Goal: Navigation & Orientation: Find specific page/section

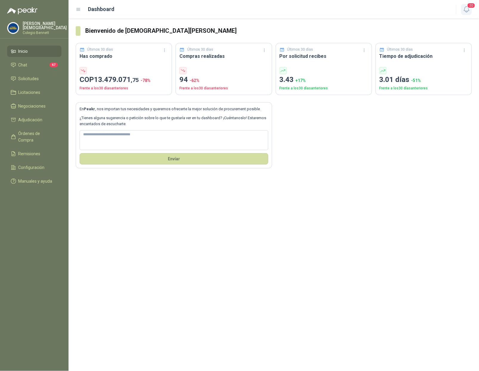
click at [468, 10] on icon "button" at bounding box center [465, 10] width 5 height 6
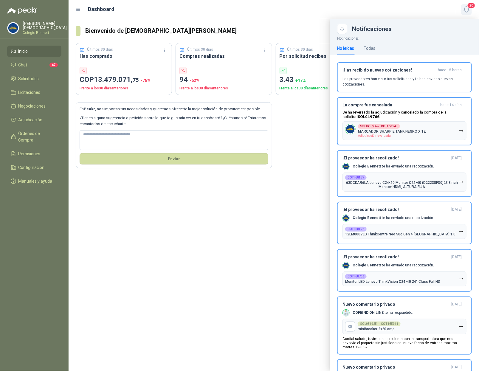
click at [468, 10] on icon "button" at bounding box center [465, 10] width 5 height 6
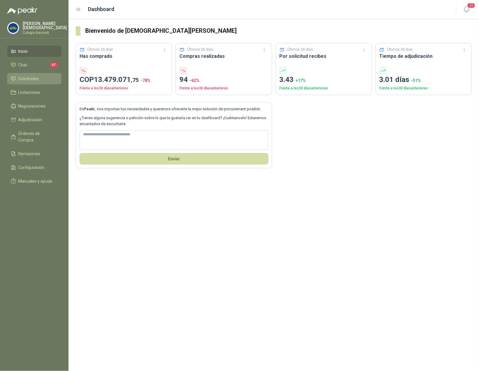
click at [31, 76] on span "Solicitudes" at bounding box center [28, 78] width 21 height 7
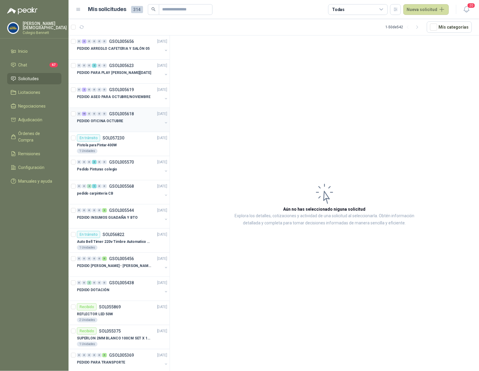
click at [113, 122] on p "PEDIDO OFICINA OCTUBRE" at bounding box center [100, 121] width 46 height 6
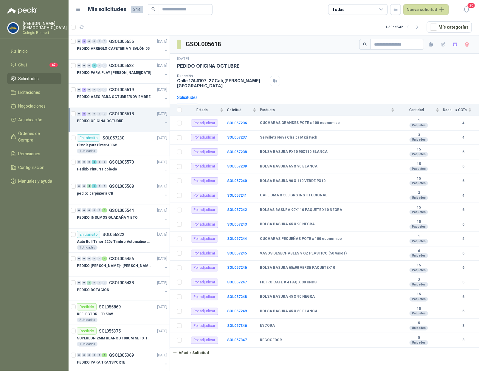
click at [145, 122] on div "PEDIDO OFICINA OCTUBRE" at bounding box center [119, 120] width 85 height 7
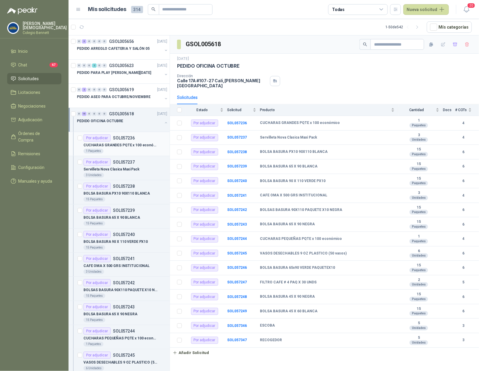
click at [132, 145] on p "CUCHARAS GRANDES PQTE x 100 económico" at bounding box center [120, 145] width 74 height 6
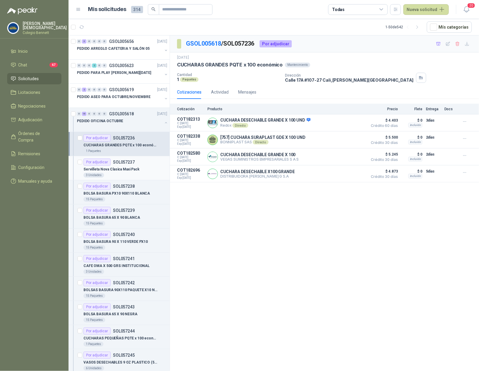
click at [123, 171] on p "Servilleta Nova Clasica Maxi Pack" at bounding box center [111, 169] width 56 height 6
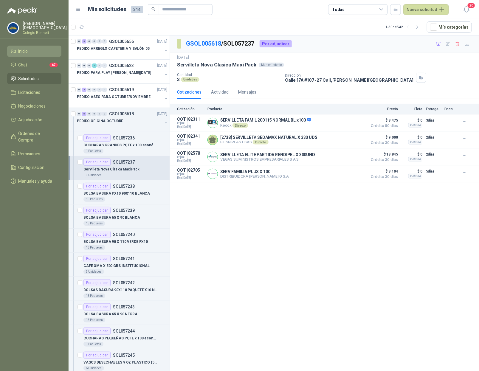
click at [27, 49] on span "Inicio" at bounding box center [23, 51] width 10 height 7
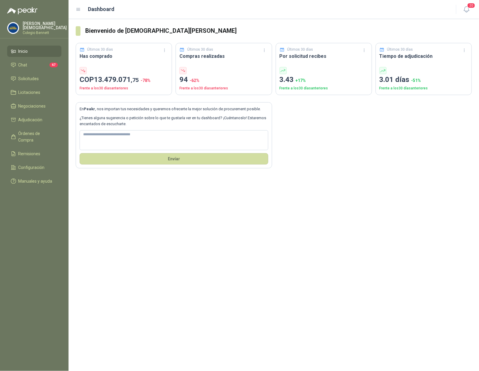
click at [48, 31] on p "Colegio Bennett" at bounding box center [45, 33] width 44 height 4
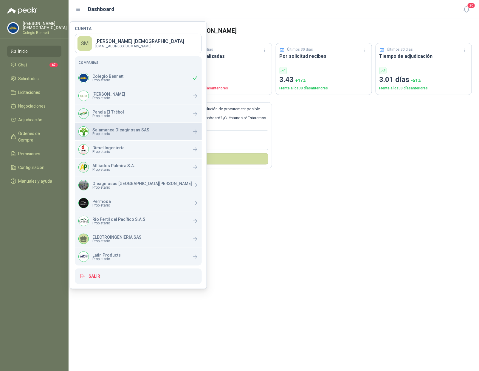
click at [115, 130] on p "Salamanca Oleaginosas SAS" at bounding box center [120, 130] width 57 height 4
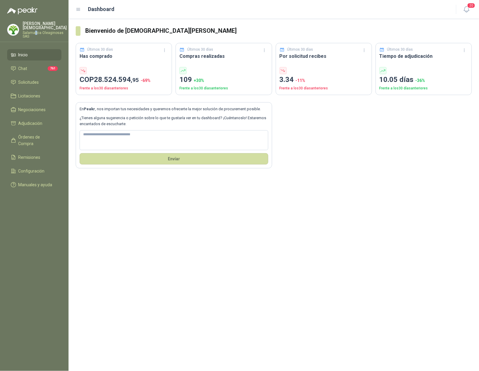
drag, startPoint x: 35, startPoint y: 29, endPoint x: 44, endPoint y: 33, distance: 9.6
click at [36, 31] on p "Salamanca Oleaginosas SAS" at bounding box center [45, 34] width 44 height 7
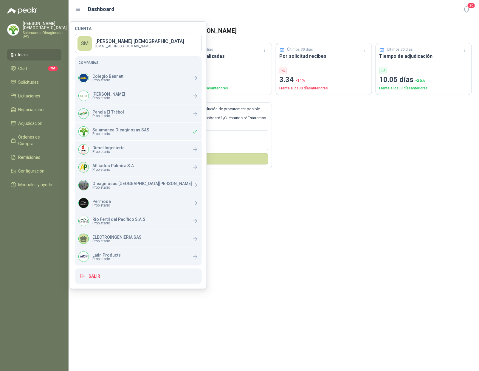
click at [238, 221] on div "Bienvenido de nuevo Simón Mosquera Últimos 30 días Has comprado COP 28.524.594 …" at bounding box center [274, 195] width 410 height 352
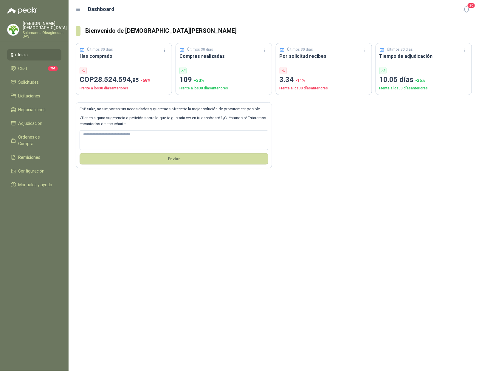
click at [40, 31] on p "Salamanca Oleaginosas SAS" at bounding box center [45, 34] width 44 height 7
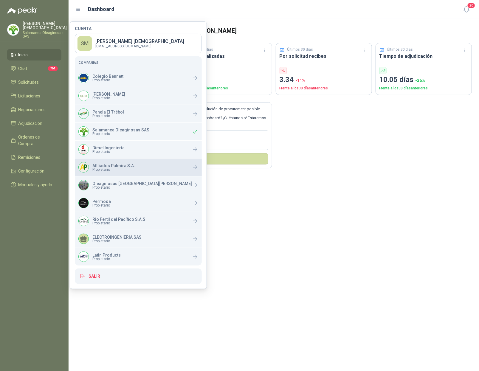
click at [108, 166] on p "Afiliados Palmira S.A." at bounding box center [113, 166] width 43 height 4
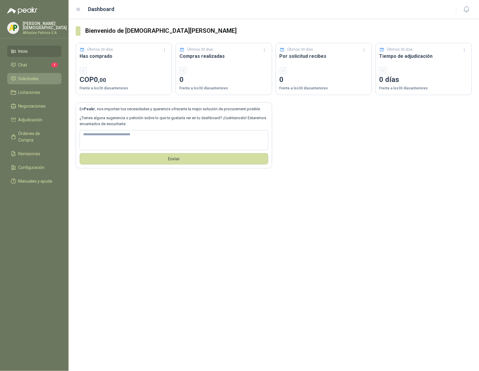
click at [28, 77] on span "Solicitudes" at bounding box center [28, 78] width 21 height 7
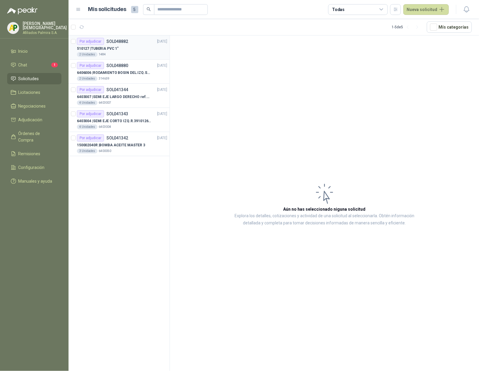
click at [132, 51] on div "510127 | TUBERIA PVC 1"" at bounding box center [122, 48] width 90 height 7
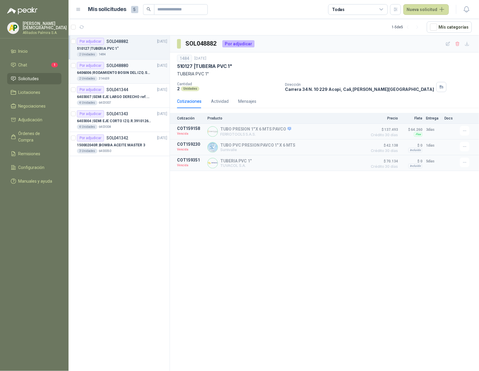
click at [130, 71] on p "6406006 | RODAMIENTO BOSIN DEL.IZQ.SKF BTH-1215C/402103708R" at bounding box center [114, 73] width 74 height 6
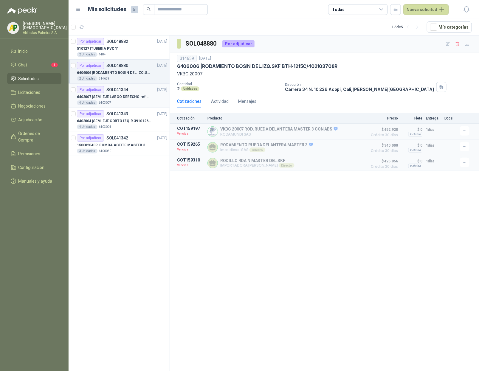
click at [124, 94] on div "6403007 | SEMI EJE LARGO DERECHO ref.39100217R" at bounding box center [122, 96] width 90 height 7
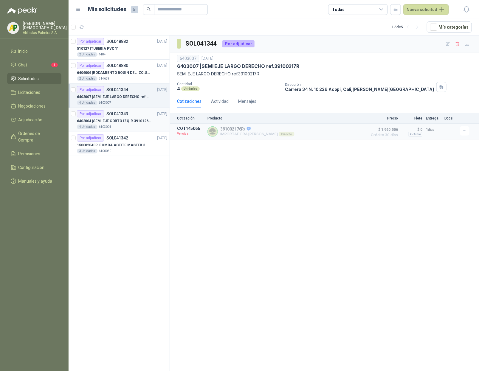
click at [119, 112] on p "SOL041343" at bounding box center [117, 114] width 22 height 4
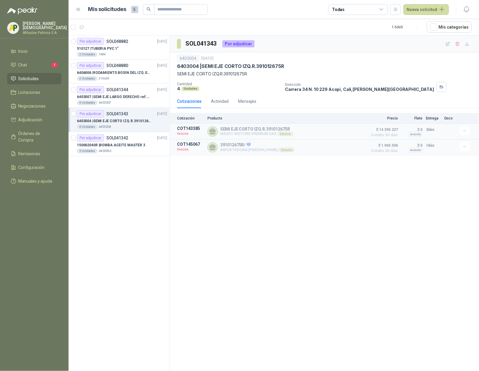
click at [32, 31] on p "Afiliados Palmira S.A." at bounding box center [45, 33] width 44 height 4
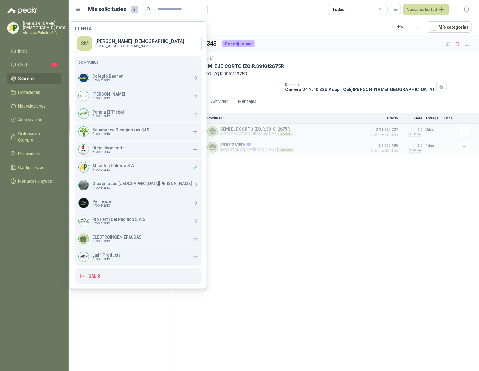
click at [41, 25] on p "Simón Mosquera" at bounding box center [45, 25] width 44 height 8
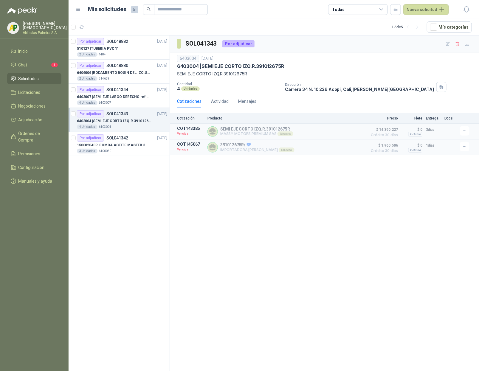
click at [44, 25] on p "Simón Mosquera" at bounding box center [45, 25] width 44 height 8
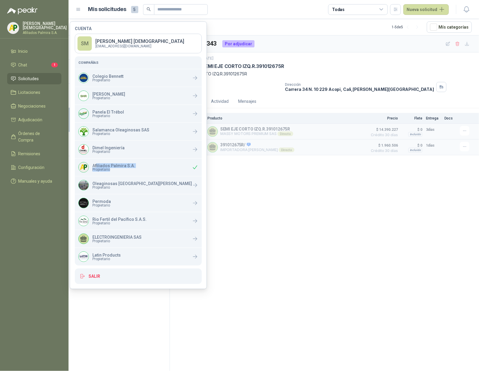
drag, startPoint x: 97, startPoint y: 165, endPoint x: 119, endPoint y: 170, distance: 22.6
click at [119, 170] on div "Afiliados Palmira S.A. Propietario" at bounding box center [113, 168] width 43 height 8
click at [113, 240] on span "Propietario" at bounding box center [116, 241] width 49 height 4
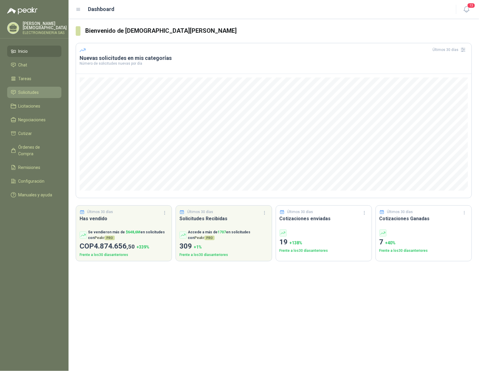
click at [29, 93] on span "Solicitudes" at bounding box center [28, 92] width 21 height 7
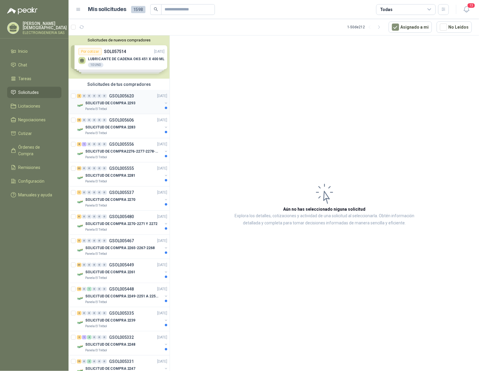
scroll to position [0, 0]
click at [45, 31] on p "ELECTROINGENIERIA SAS" at bounding box center [45, 33] width 44 height 4
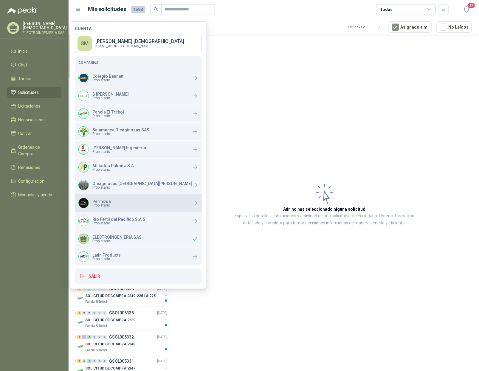
click at [119, 205] on div "Permoda Propietario" at bounding box center [138, 203] width 127 height 18
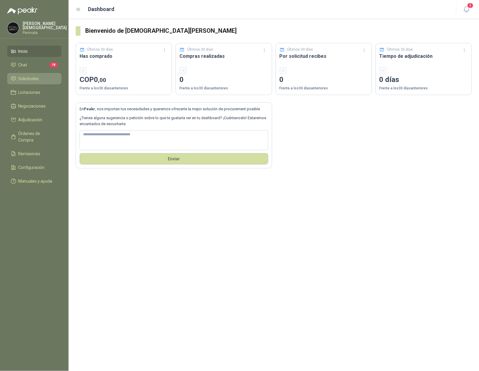
click at [44, 79] on li "Solicitudes" at bounding box center [34, 78] width 47 height 7
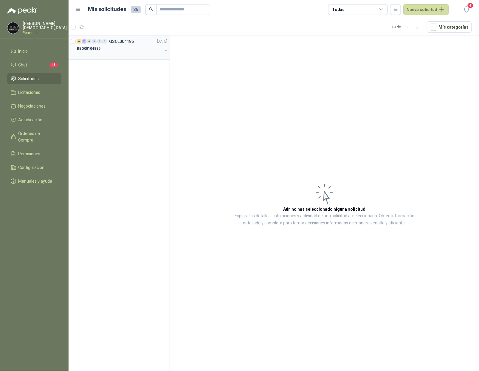
click at [126, 48] on div "REQ00104885" at bounding box center [119, 48] width 85 height 7
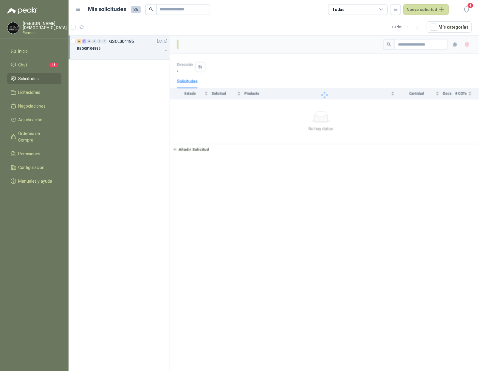
click at [144, 52] on div "REQ00104885" at bounding box center [119, 48] width 85 height 7
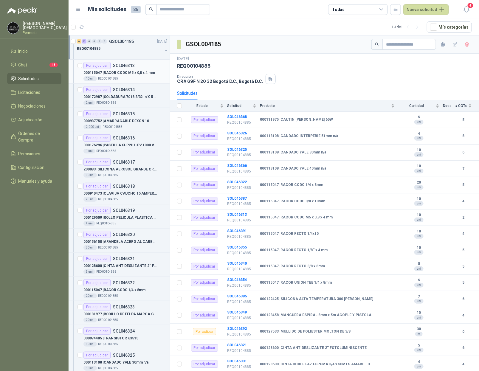
click at [118, 73] on p "000115047 | RACOR CODO M5 x 0,8 x 4 mm" at bounding box center [118, 73] width 71 height 6
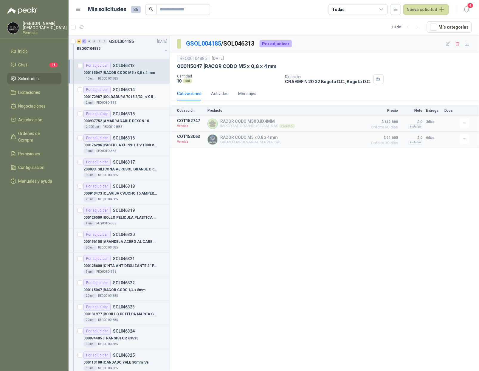
click at [124, 91] on p "SOL046314" at bounding box center [124, 90] width 22 height 4
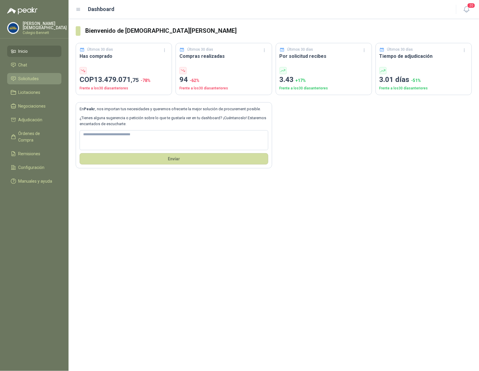
click at [31, 77] on span "Solicitudes" at bounding box center [28, 78] width 21 height 7
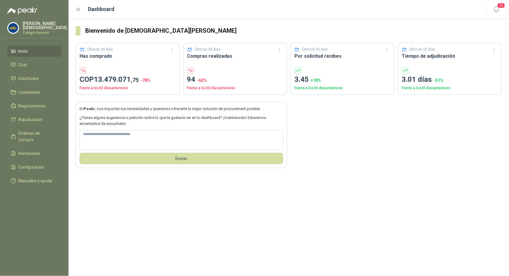
click at [37, 27] on p "[PERSON_NAME]" at bounding box center [45, 25] width 44 height 8
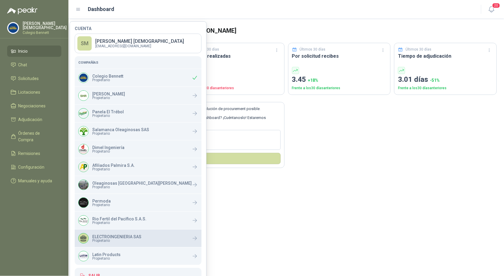
scroll to position [13, 0]
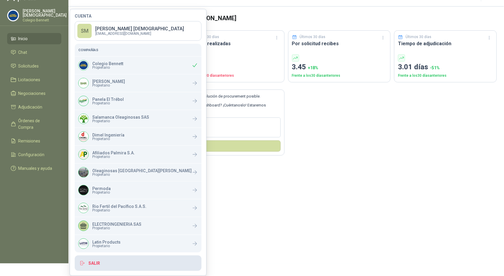
click at [102, 263] on button "Salir" at bounding box center [138, 263] width 127 height 15
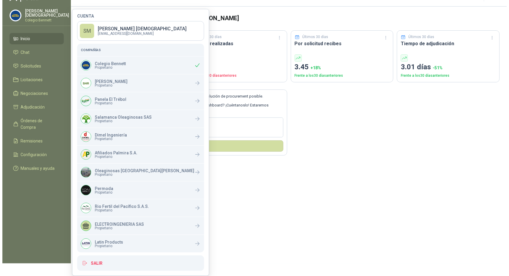
scroll to position [0, 0]
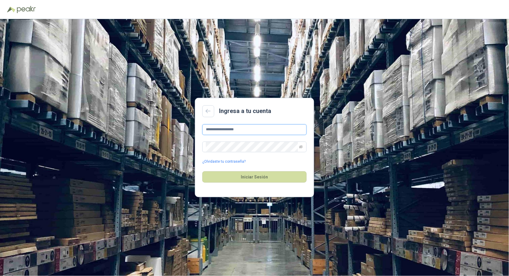
click at [251, 129] on input "**********" at bounding box center [254, 129] width 104 height 11
type input "**********"
click at [258, 180] on button "Iniciar Sesión" at bounding box center [254, 177] width 104 height 11
